Goal: Information Seeking & Learning: Learn about a topic

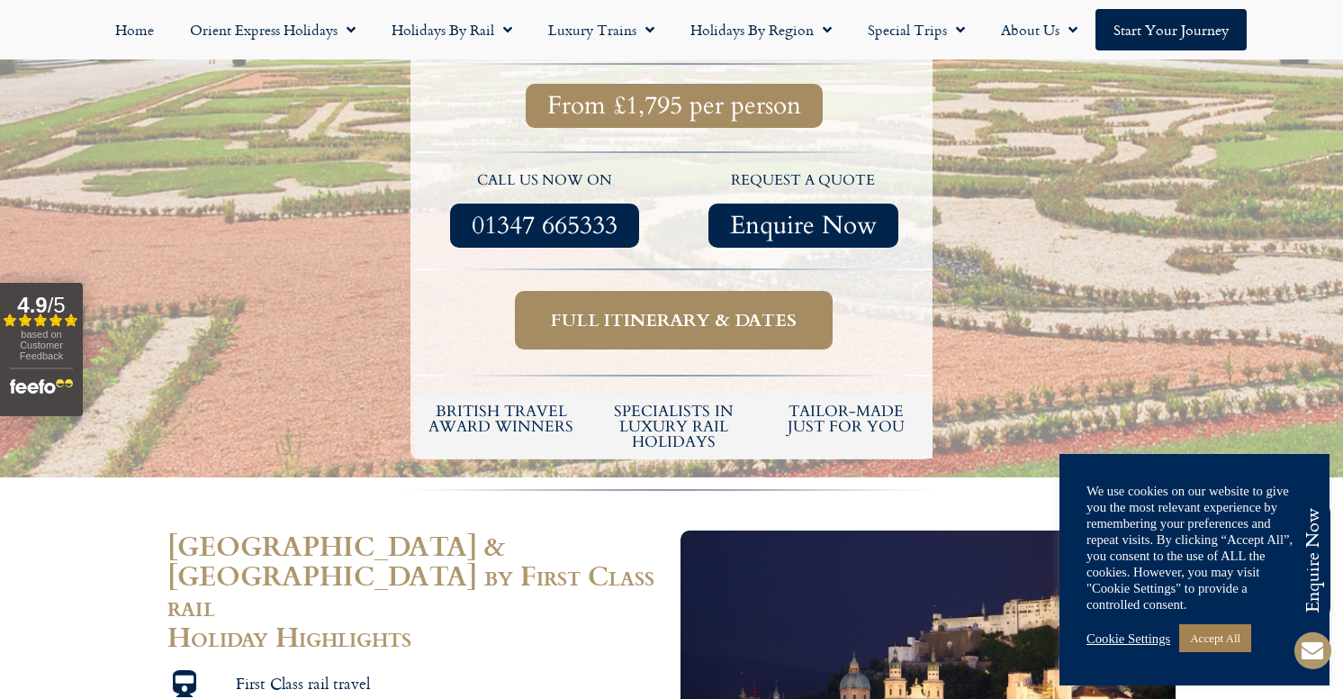
scroll to position [769, 0]
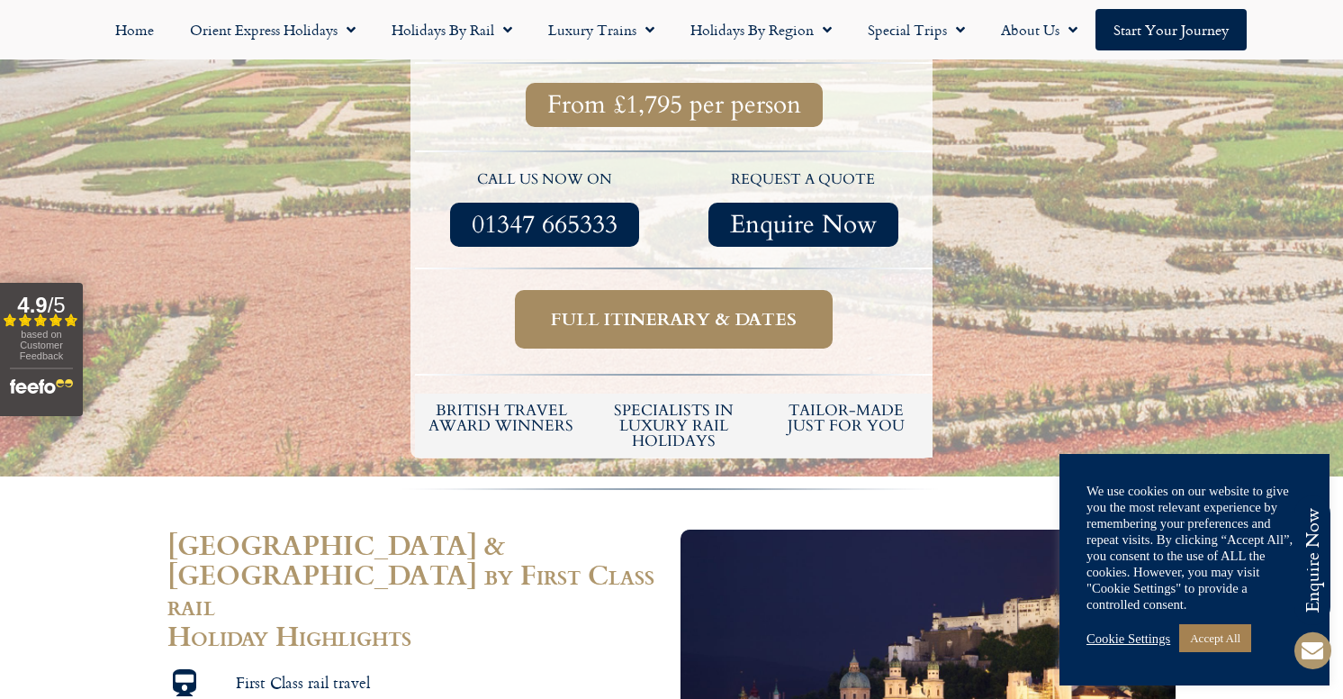
click at [701, 308] on span "Full itinerary & dates" at bounding box center [674, 319] width 246 height 23
click at [655, 308] on span "Full itinerary & dates" at bounding box center [674, 319] width 246 height 23
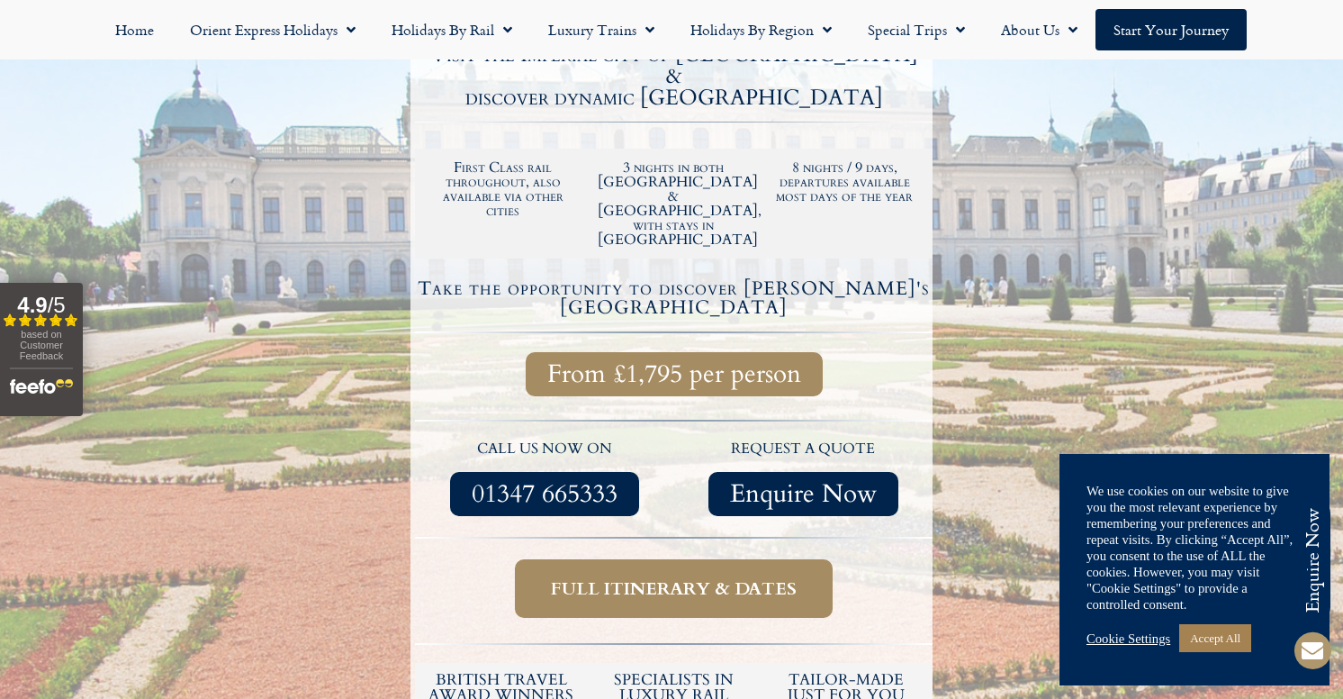
scroll to position [503, 0]
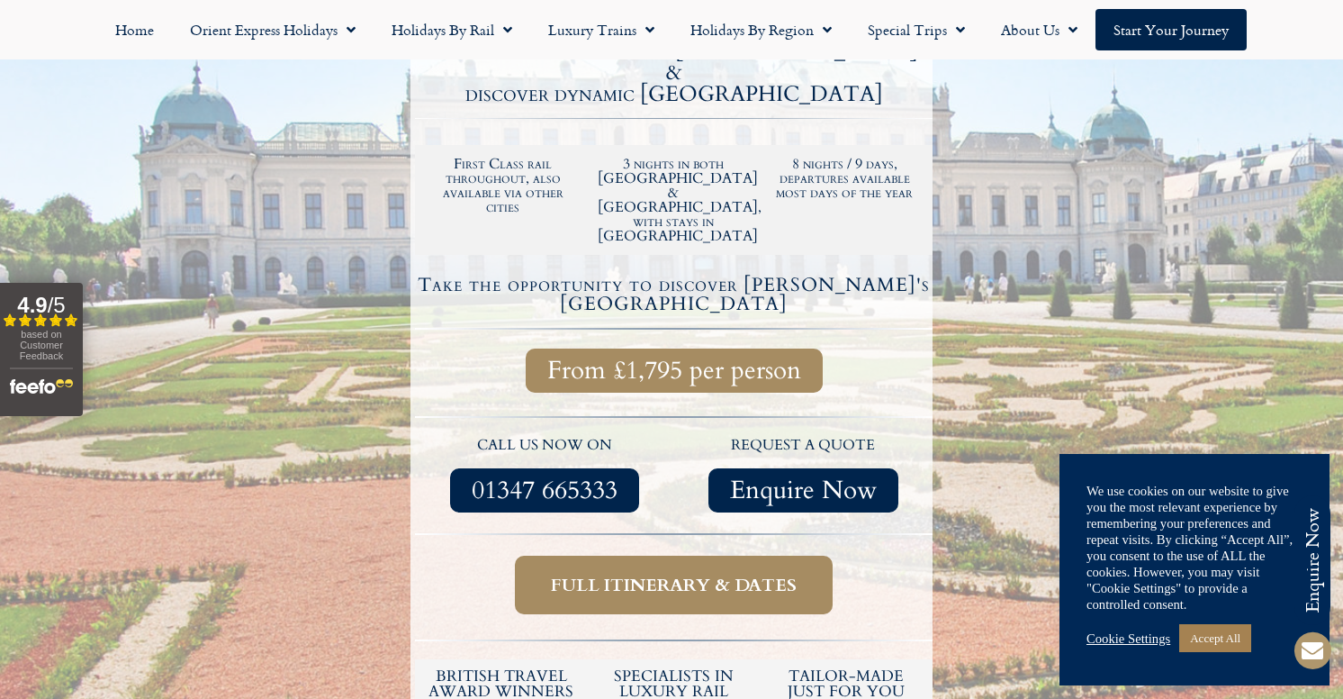
click at [713, 555] on link "Full itinerary & dates" at bounding box center [674, 584] width 318 height 59
click at [711, 555] on link "Full itinerary & dates" at bounding box center [674, 584] width 318 height 59
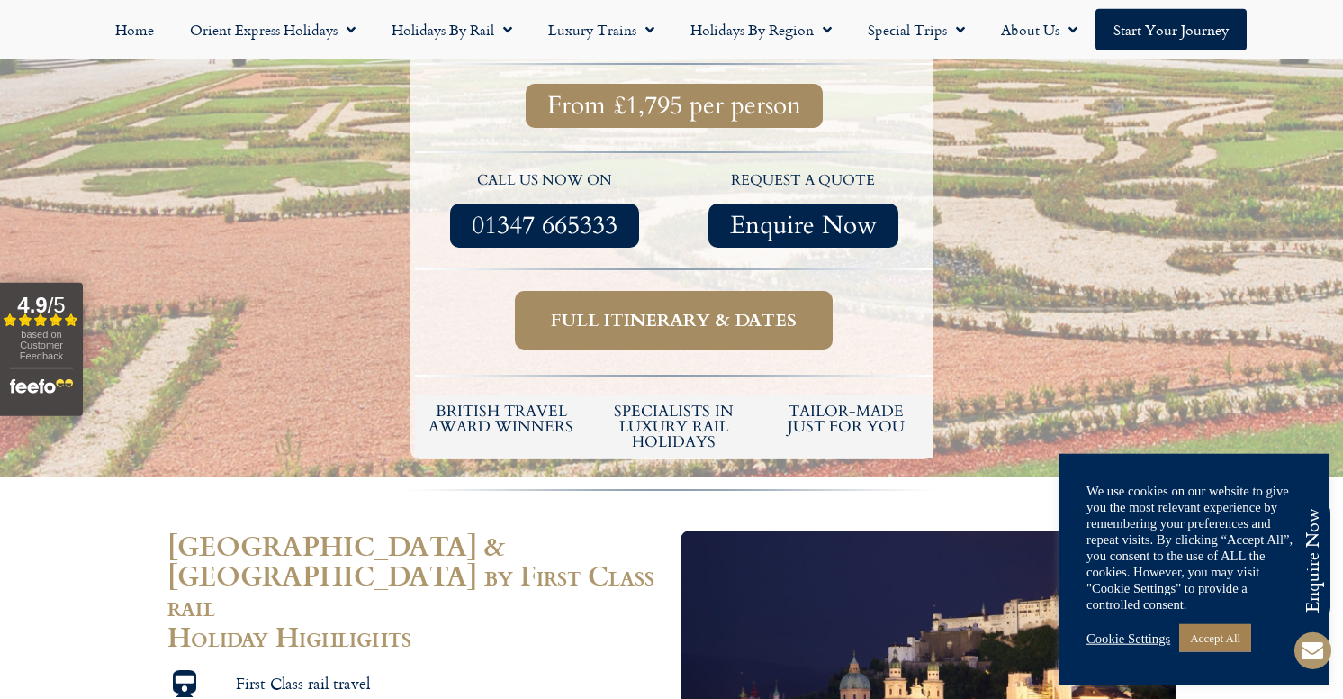
scroll to position [769, 0]
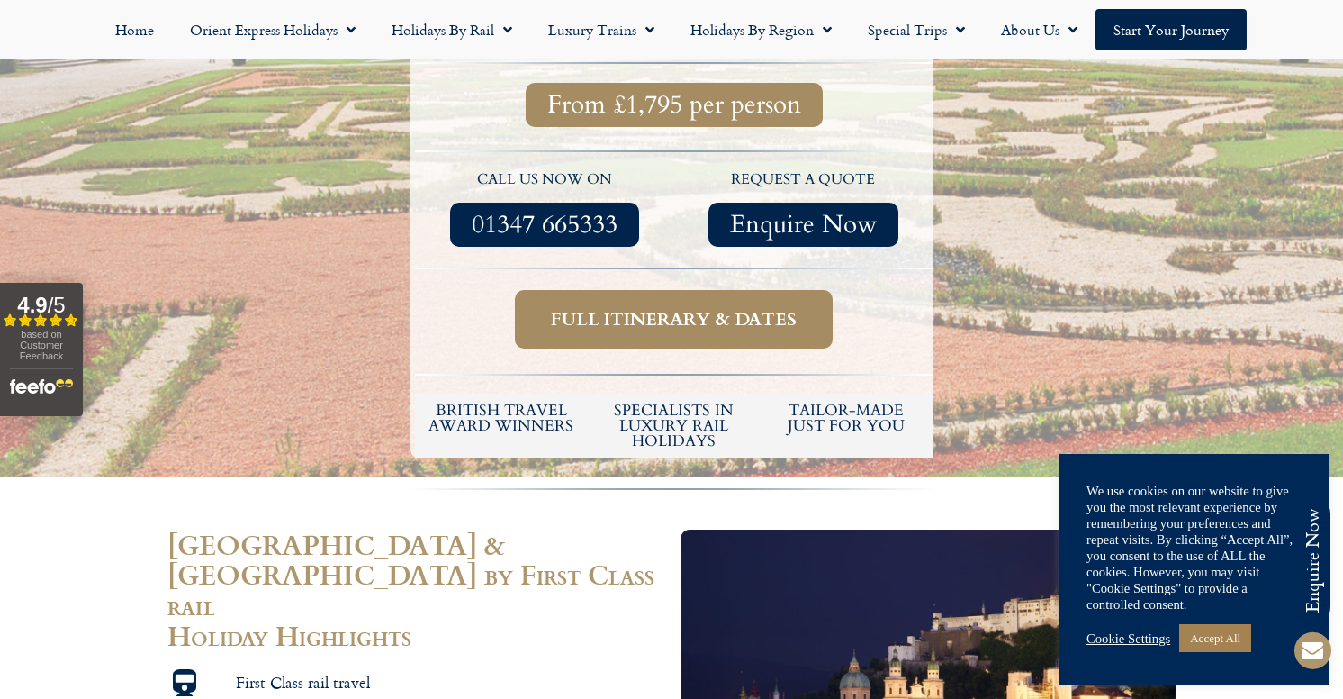
click at [539, 529] on h2 "Vienna & Salzburg by First Class rail" at bounding box center [414, 574] width 495 height 91
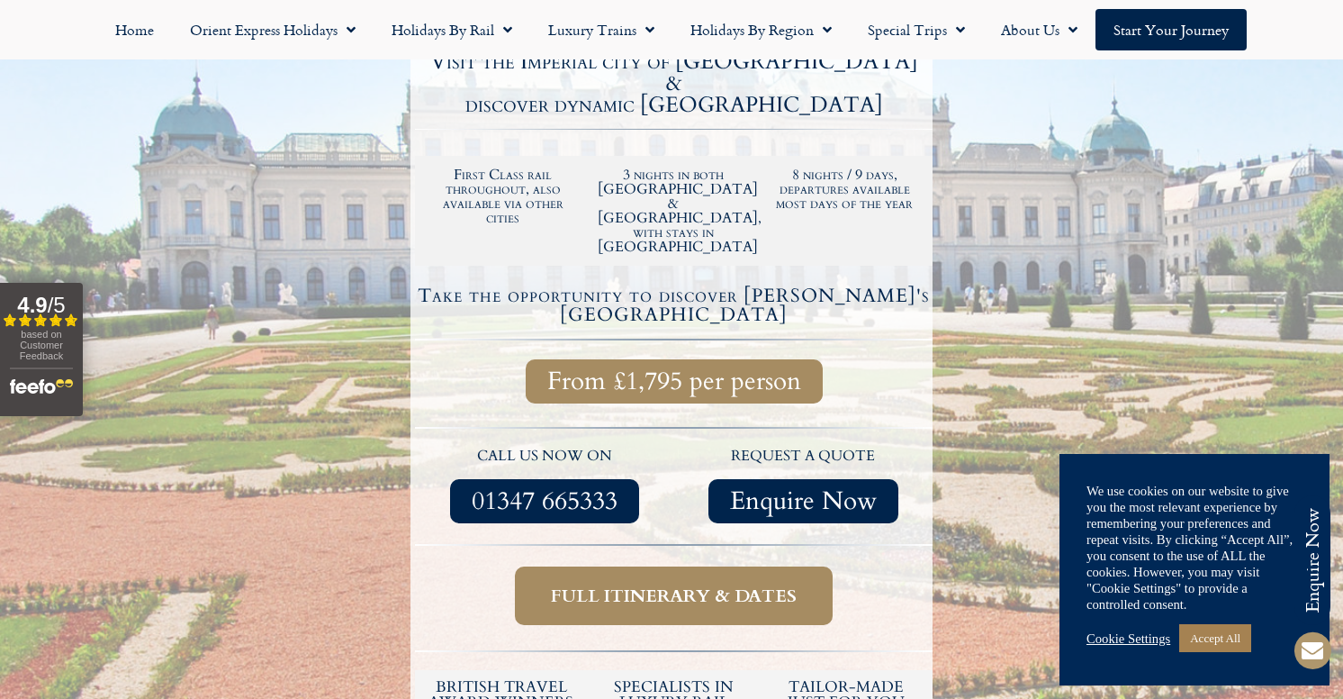
scroll to position [495, 0]
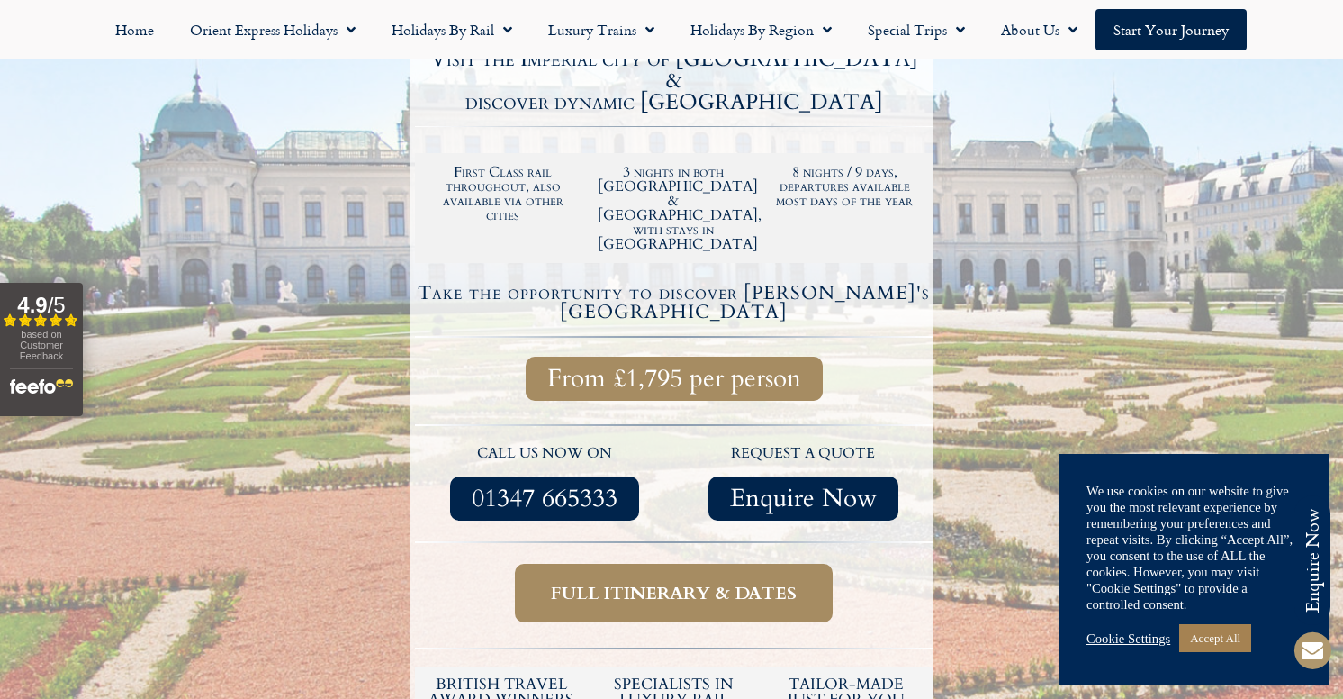
click at [687, 582] on span "Full itinerary & dates" at bounding box center [674, 593] width 246 height 23
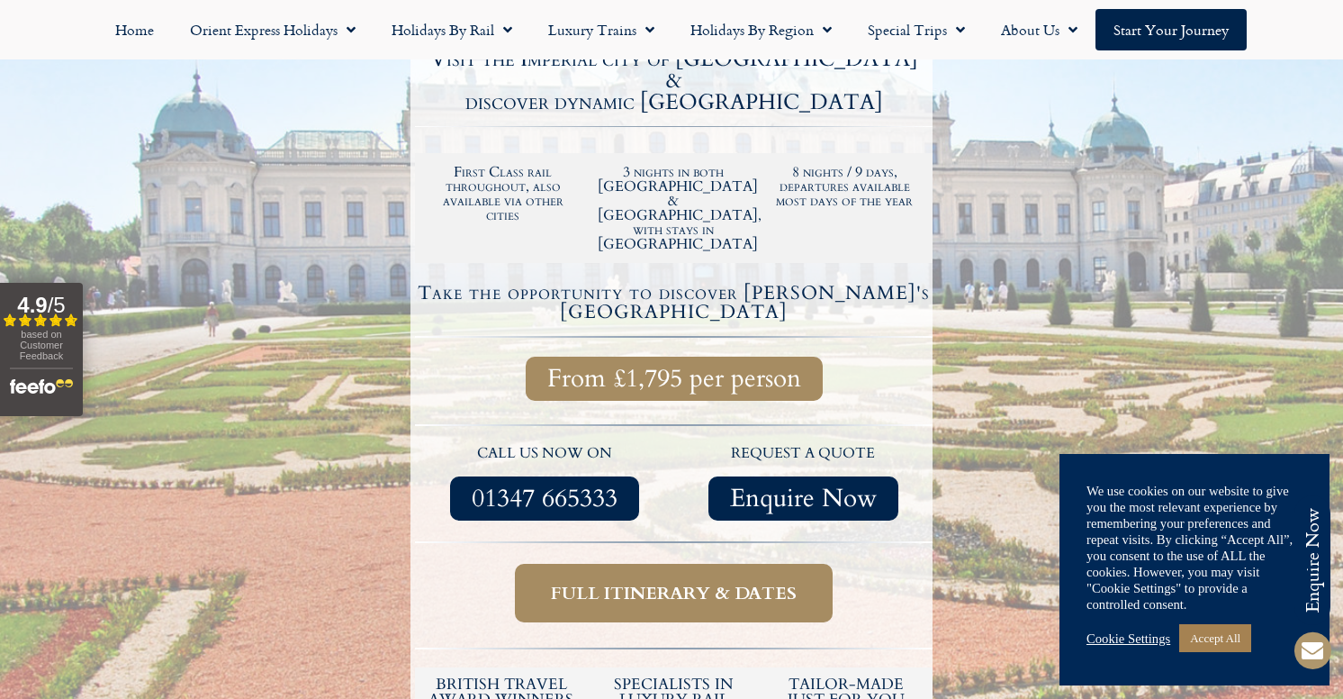
click at [687, 582] on span "Full itinerary & dates" at bounding box center [674, 593] width 246 height 23
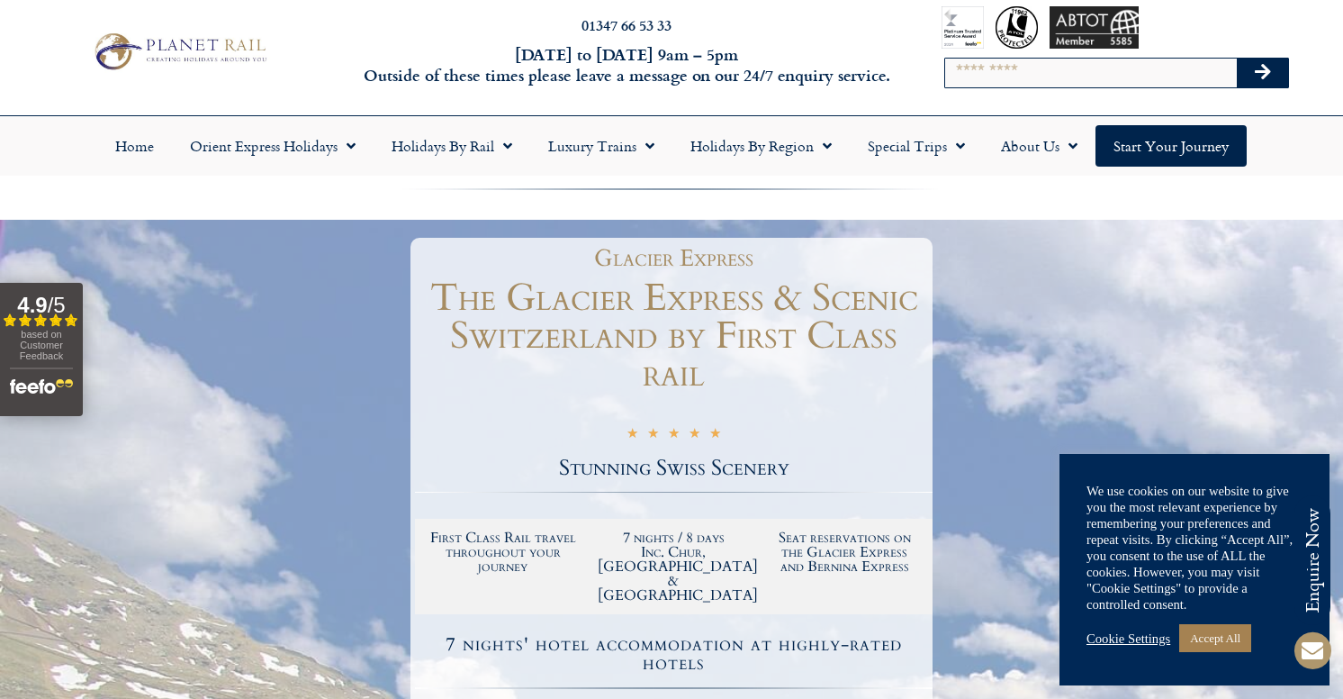
scroll to position [526, 0]
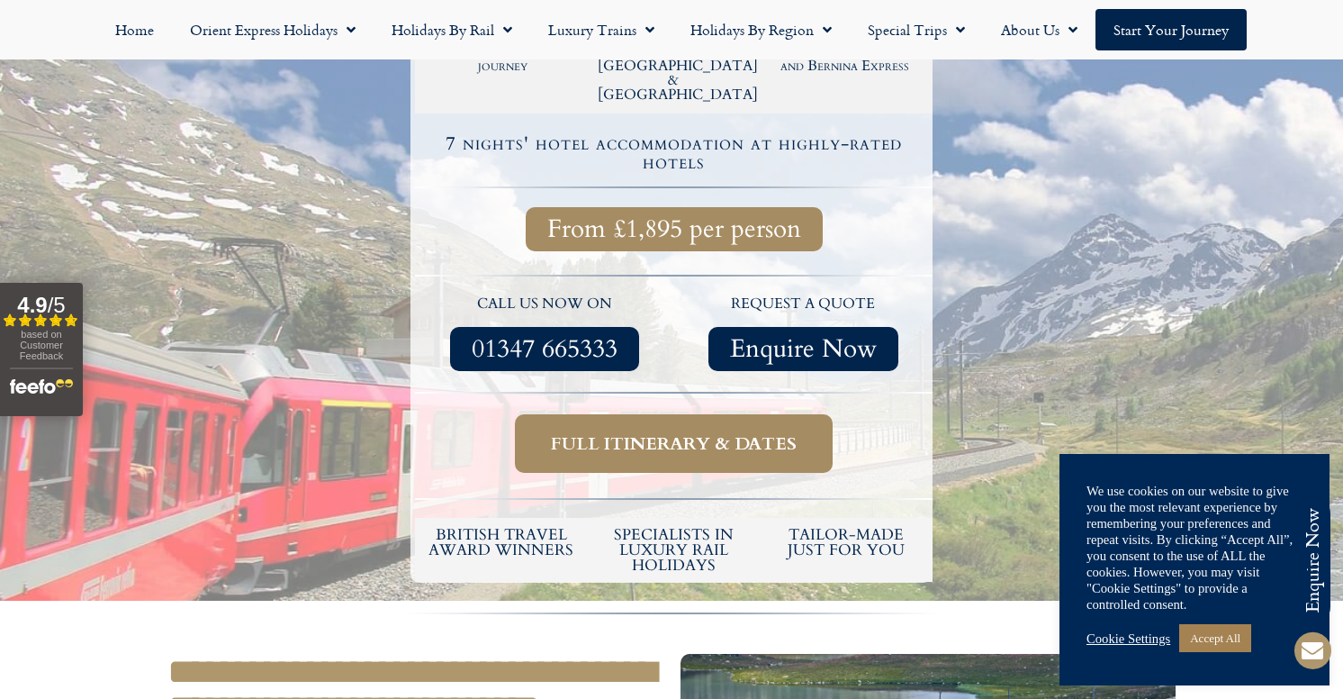
click at [747, 432] on span "Full itinerary & dates" at bounding box center [674, 443] width 246 height 23
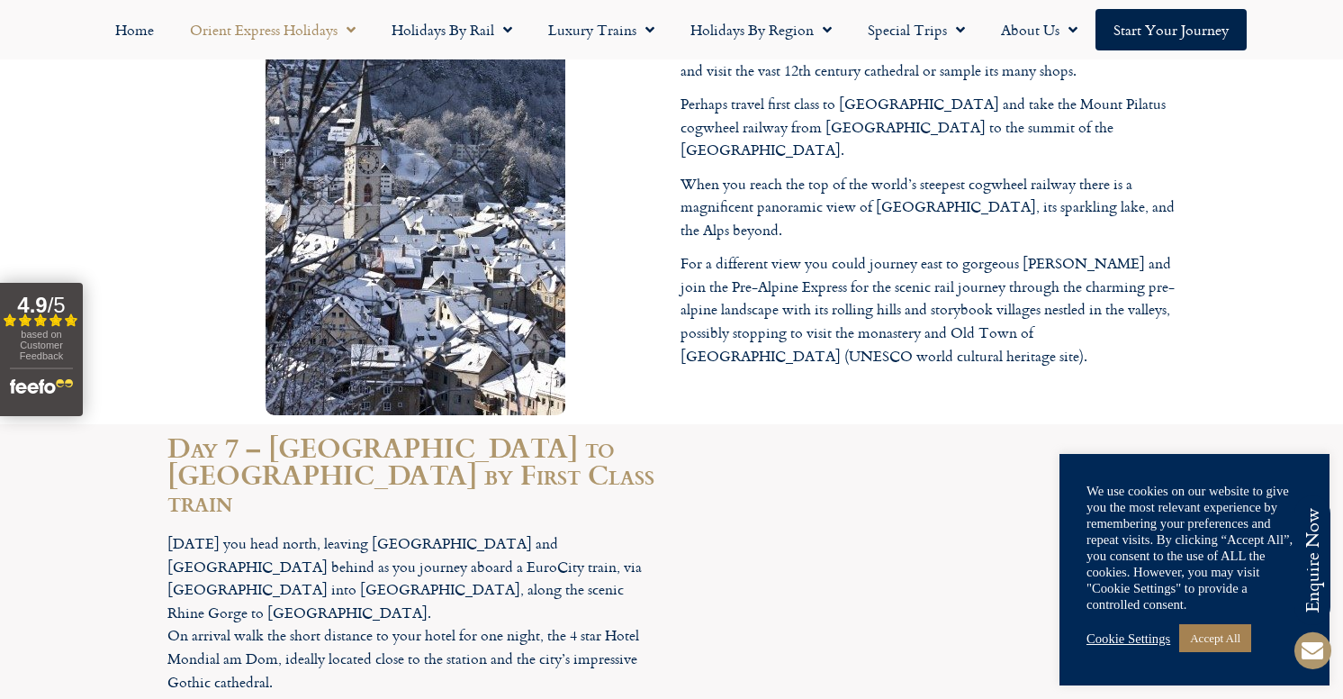
scroll to position [5147, 0]
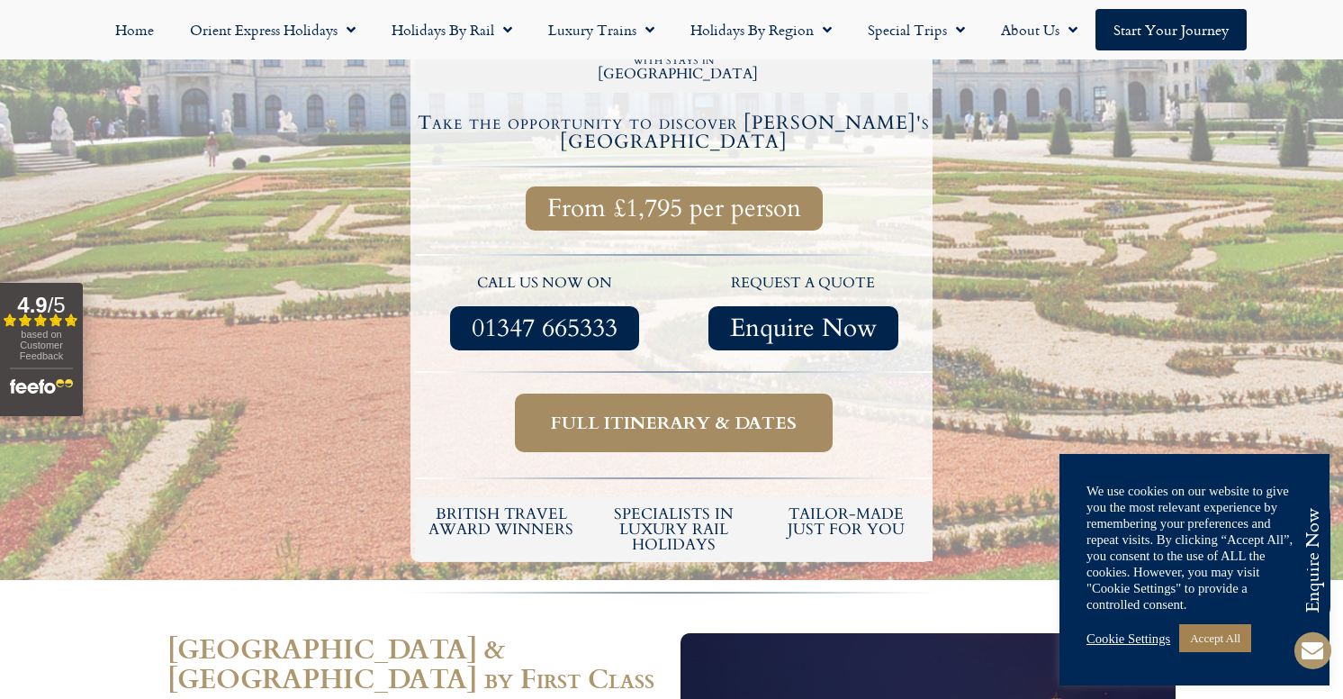
scroll to position [675, 0]
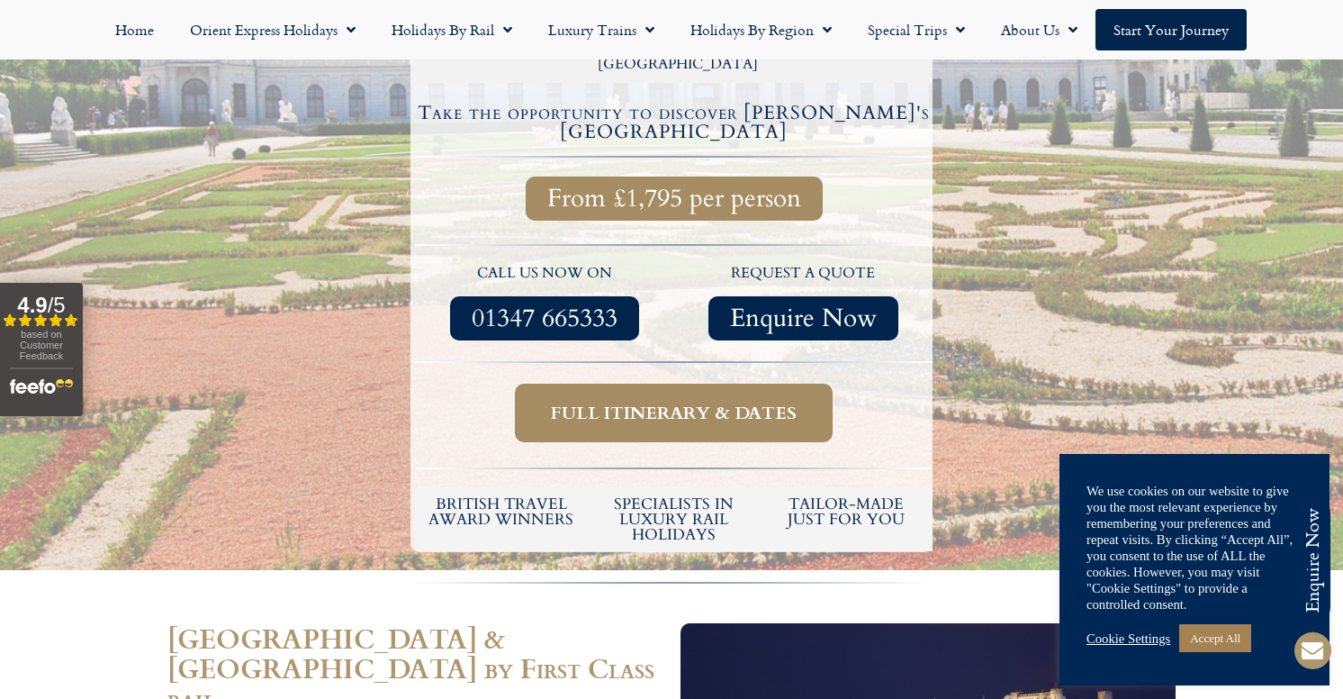
click at [684, 402] on span "Full itinerary & dates" at bounding box center [674, 413] width 246 height 23
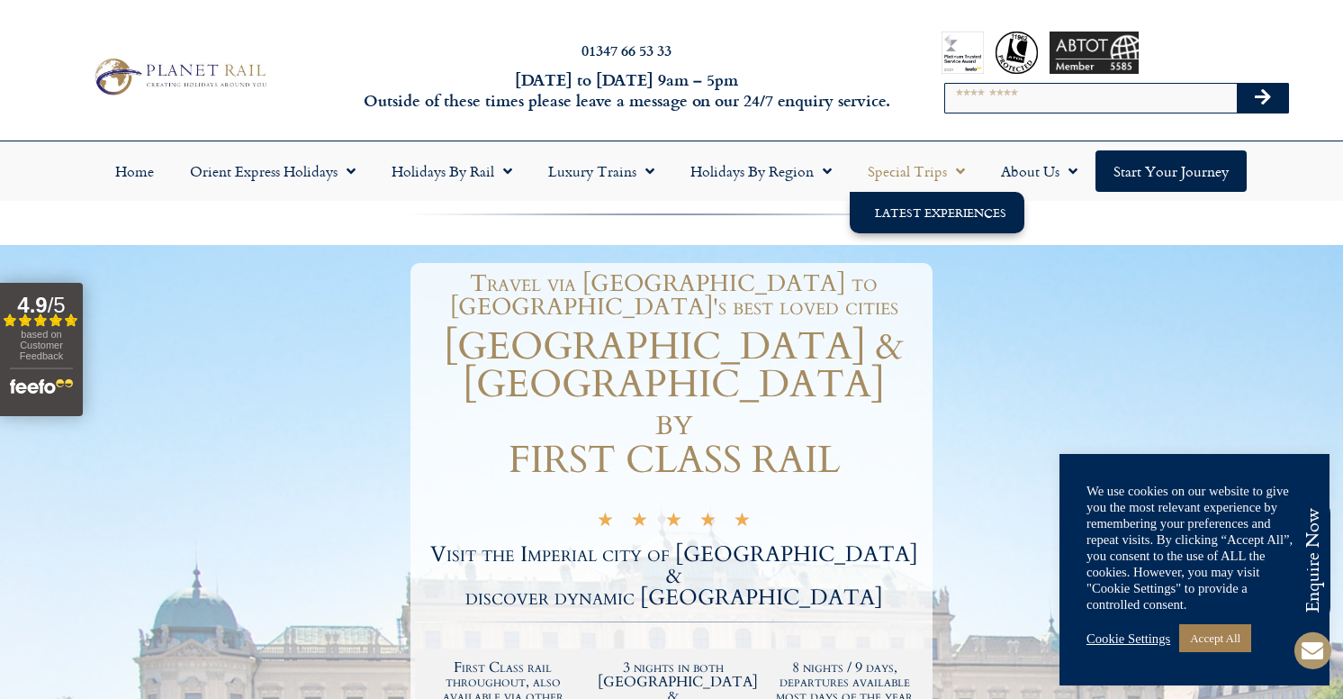
click at [917, 214] on link "Latest Experiences" at bounding box center [937, 212] width 175 height 41
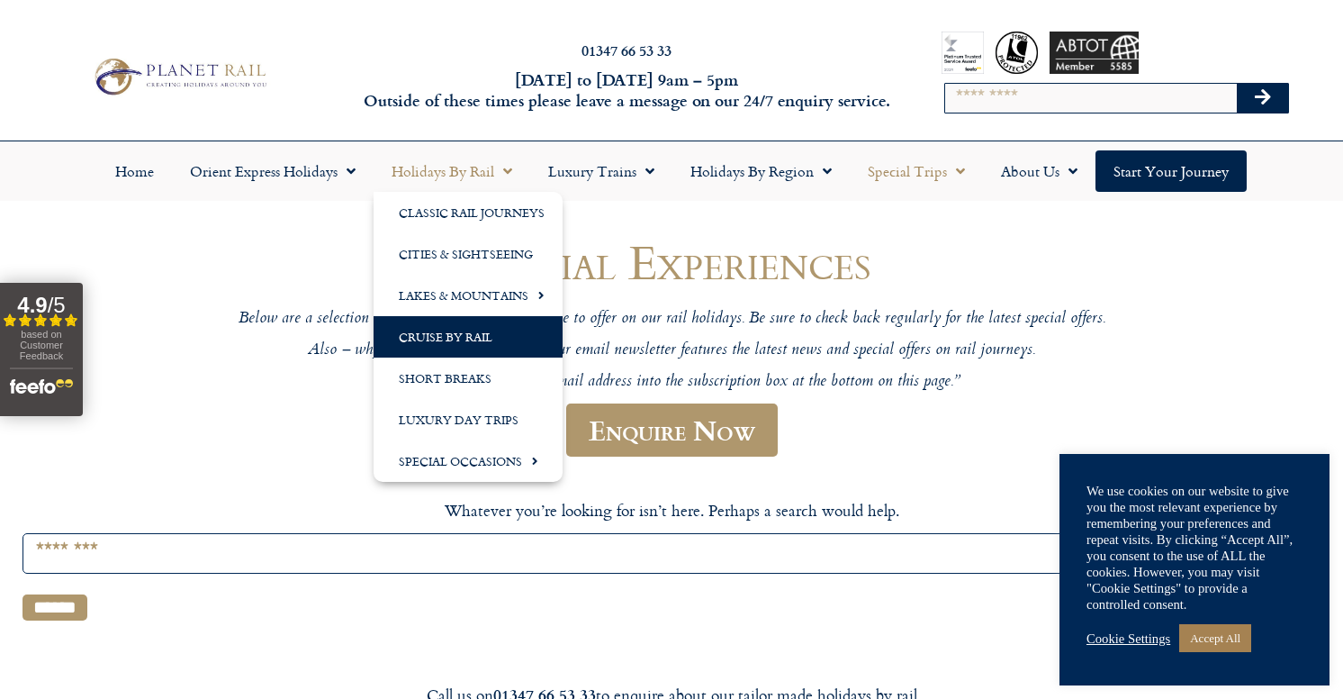
click at [478, 334] on link "Cruise by Rail" at bounding box center [468, 336] width 189 height 41
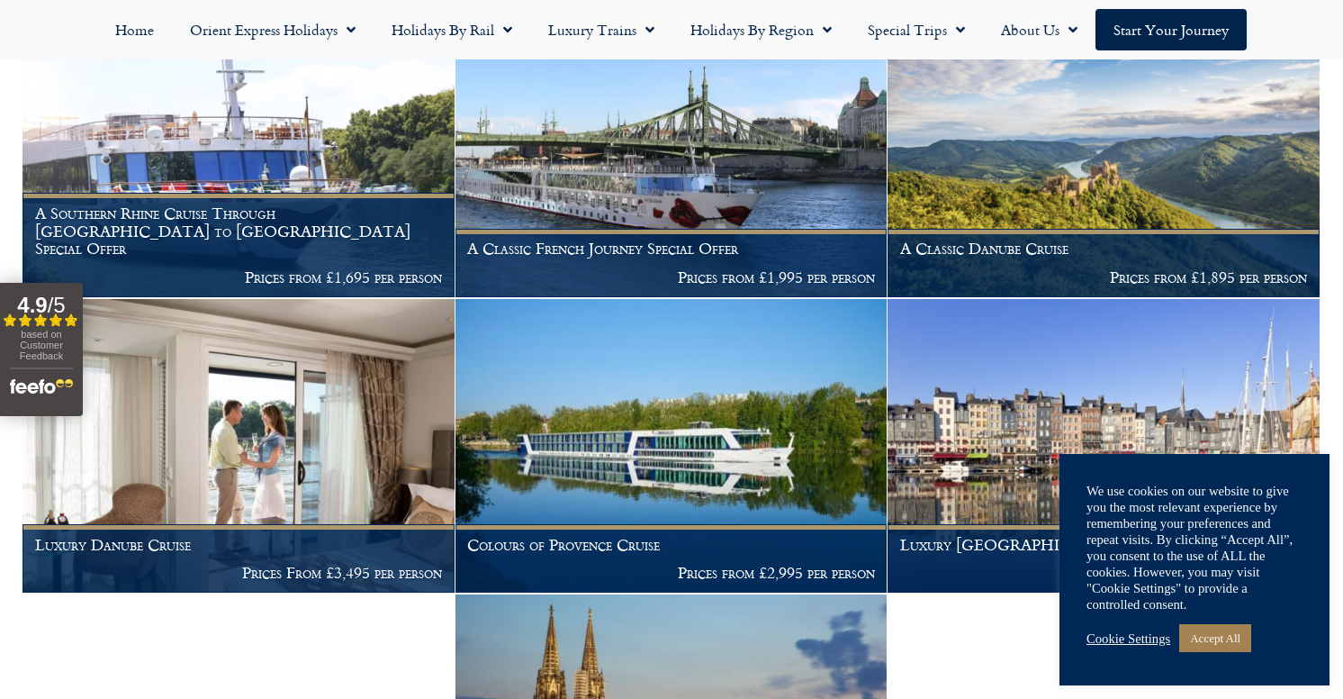
scroll to position [560, 0]
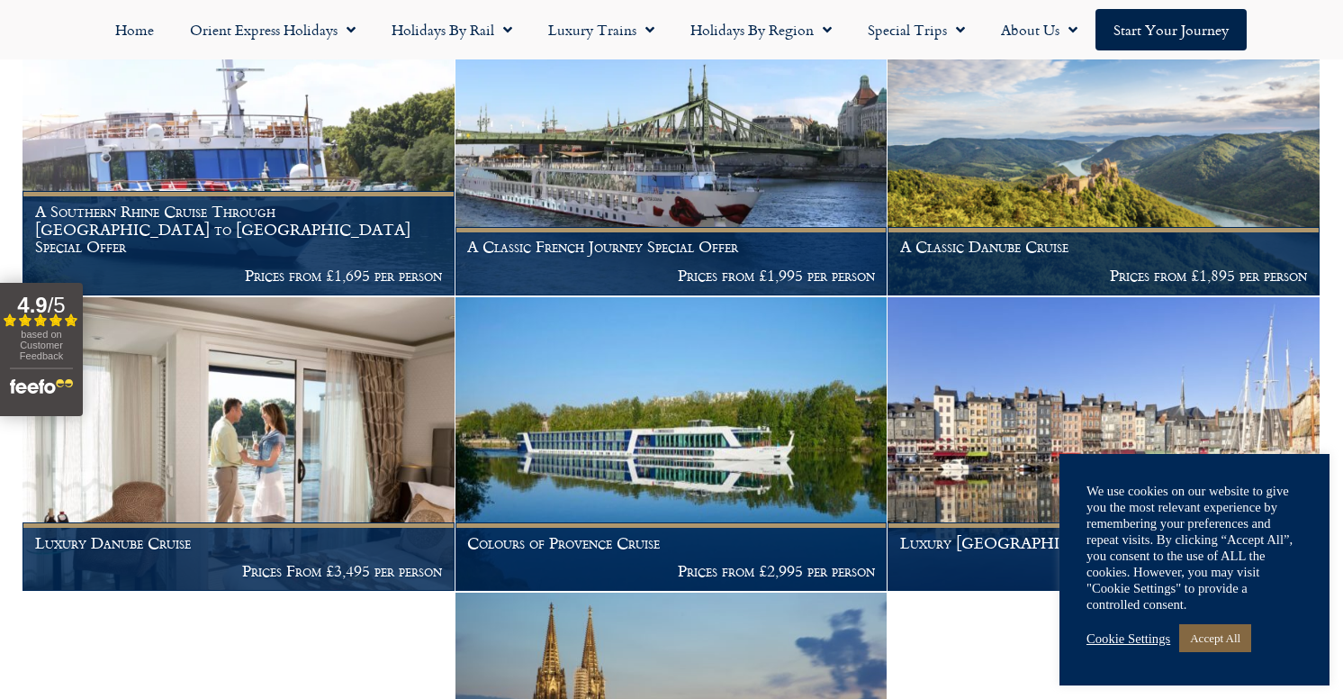
click at [1209, 639] on link "Accept All" at bounding box center [1215, 638] width 72 height 28
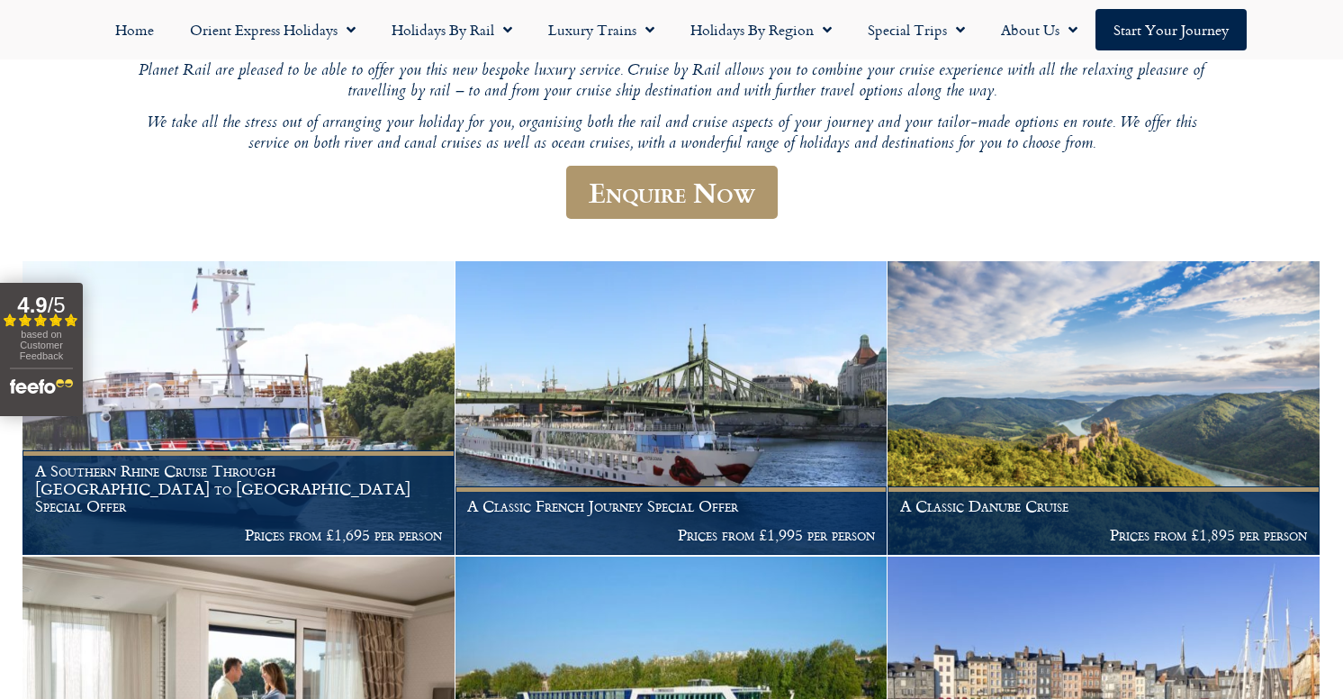
scroll to position [298, 0]
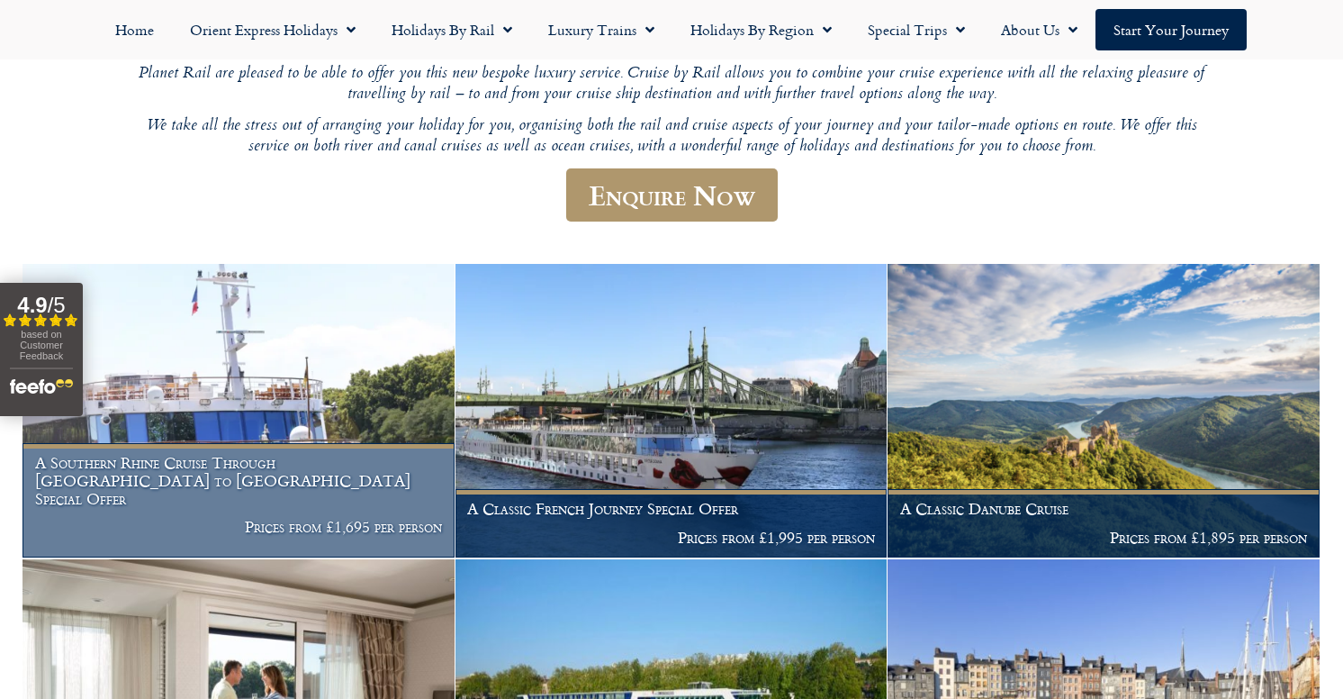
click at [284, 382] on img at bounding box center [239, 411] width 432 height 294
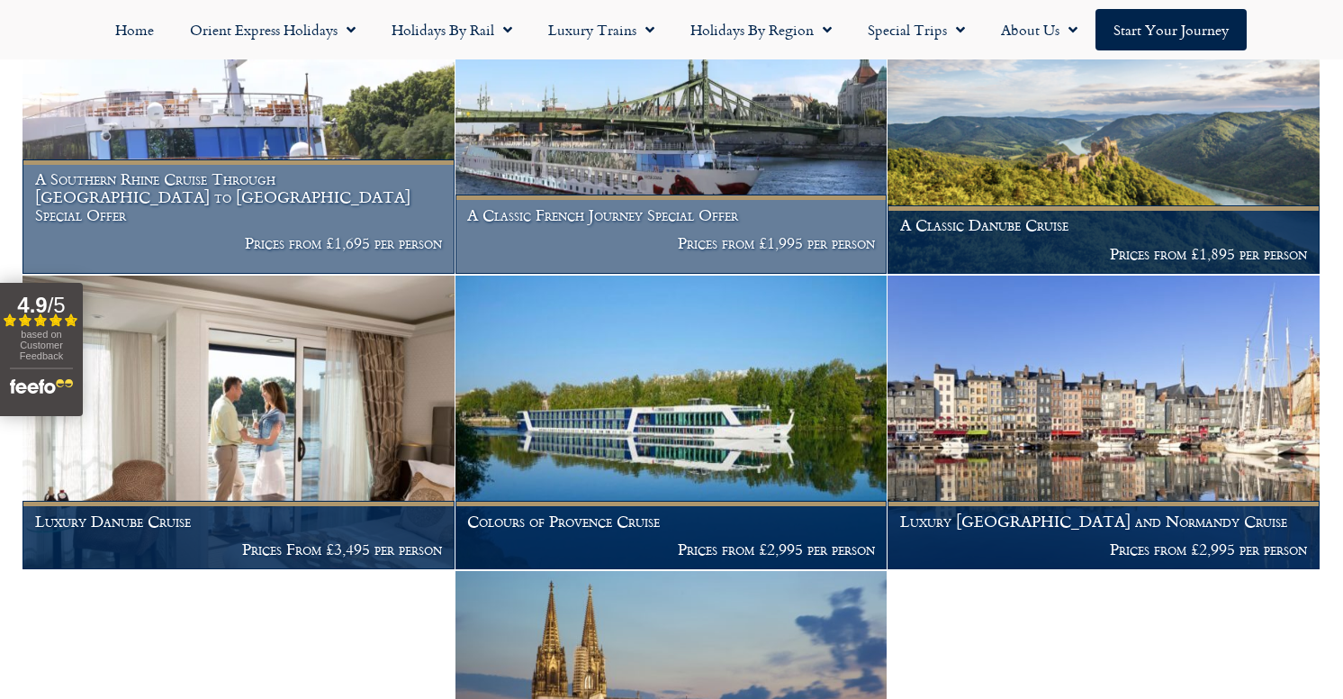
scroll to position [586, 0]
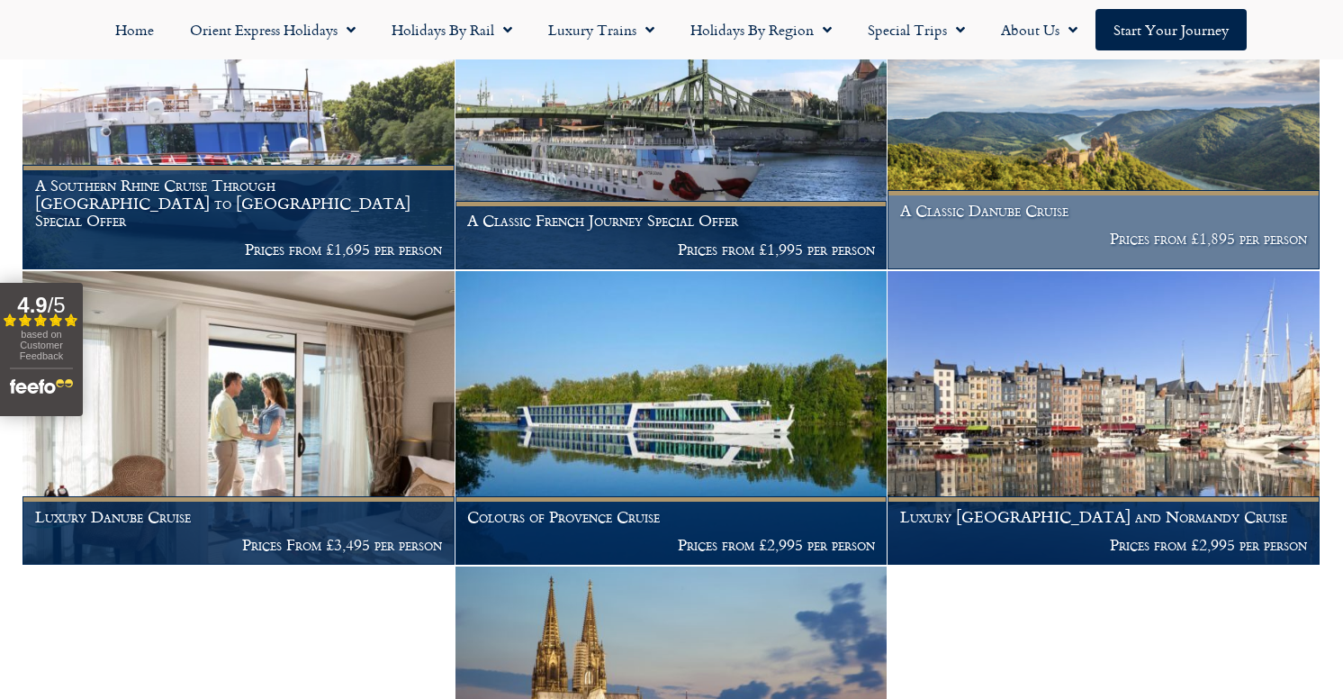
click at [1064, 149] on img at bounding box center [1104, 123] width 432 height 294
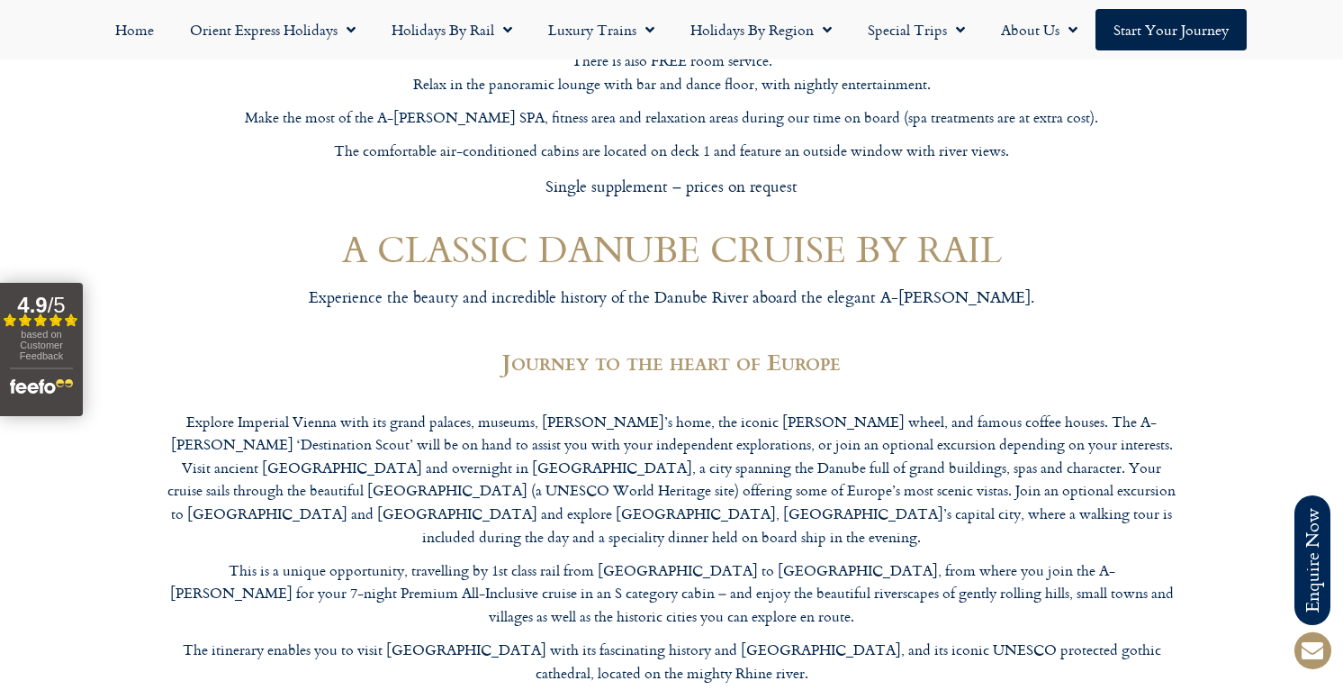
scroll to position [1576, 0]
